Goal: Information Seeking & Learning: Learn about a topic

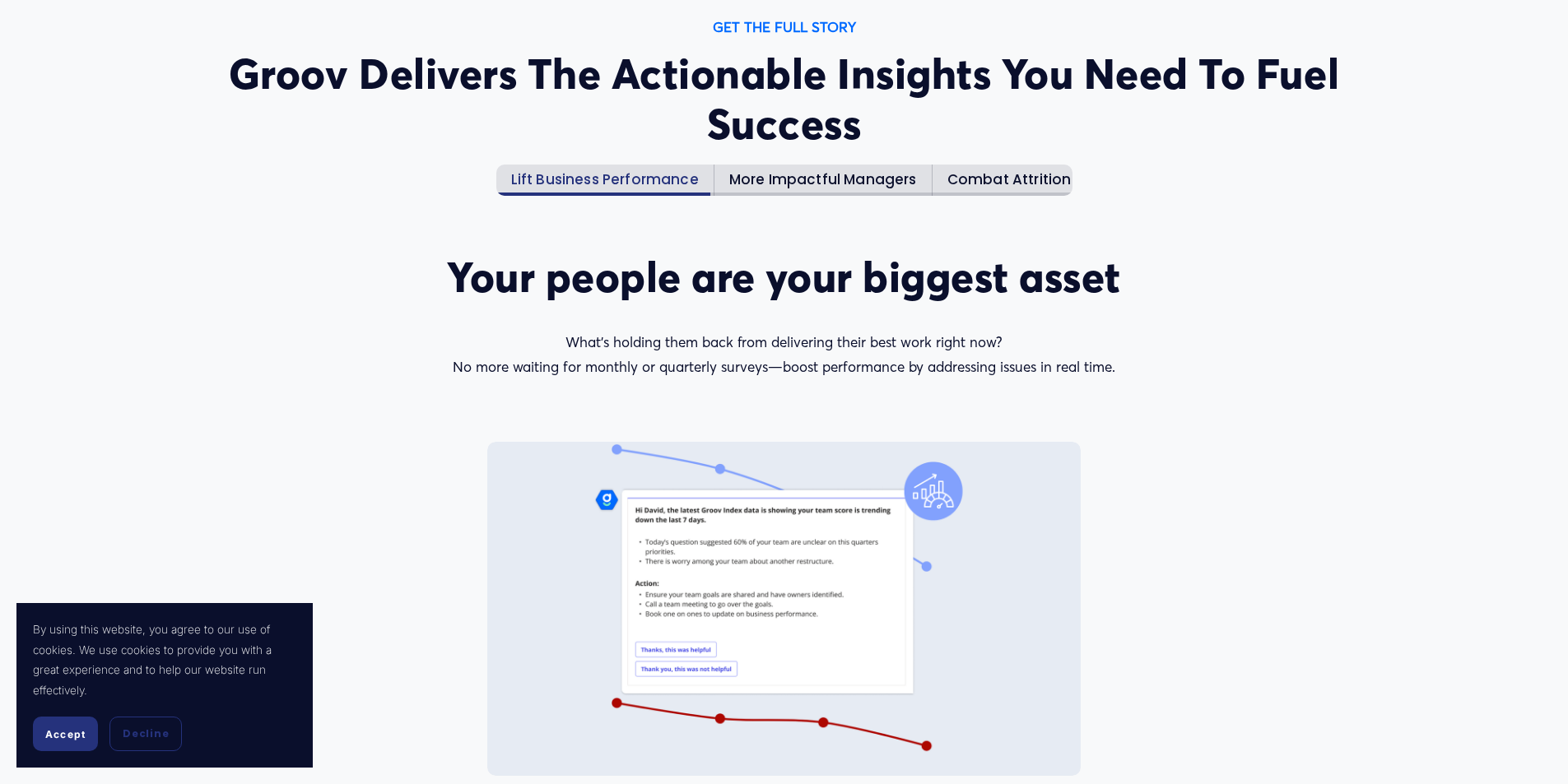
scroll to position [2221, 0]
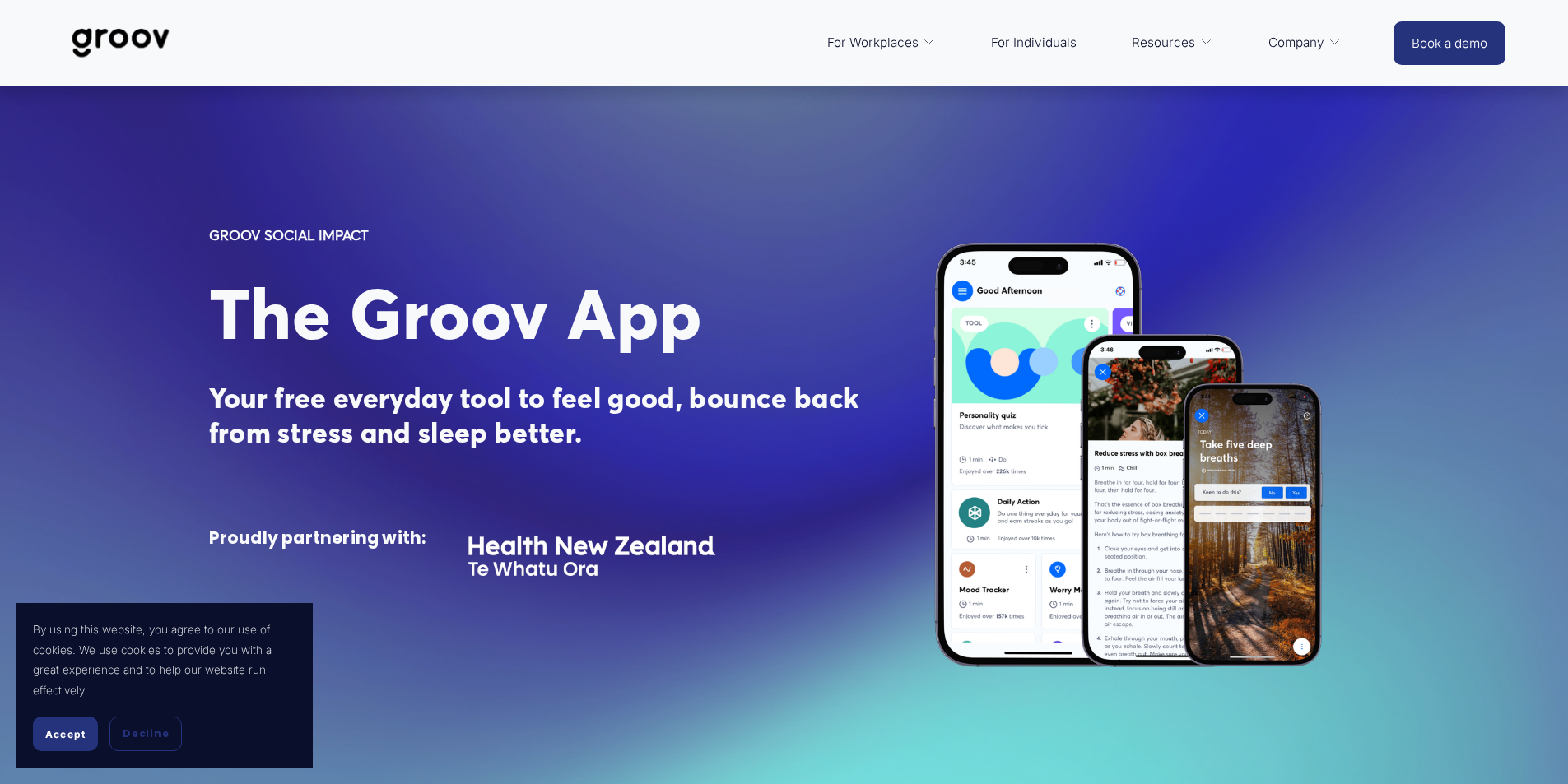
click at [0, 0] on link "Services" at bounding box center [0, 0] width 0 height 0
